Goal: Transaction & Acquisition: Purchase product/service

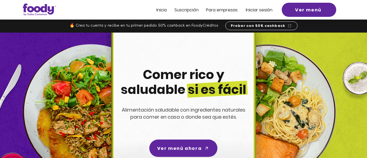
click at [182, 150] on span "Ver menú ahora" at bounding box center [179, 148] width 44 height 7
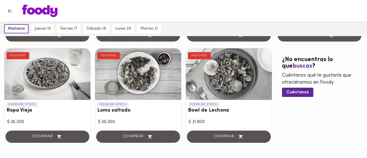
scroll to position [356, 0]
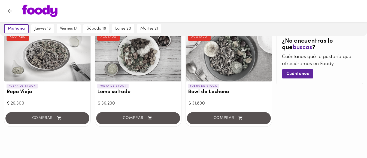
click at [8, 13] on icon "Volver" at bounding box center [10, 11] width 7 height 7
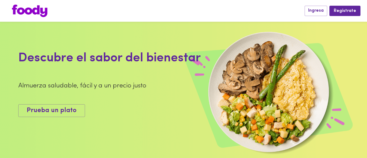
scroll to position [335, 0]
